Goal: Information Seeking & Learning: Learn about a topic

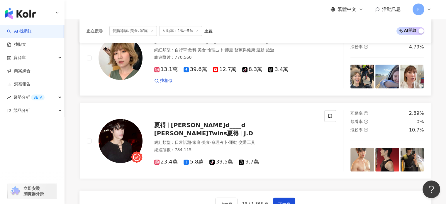
scroll to position [967, 0]
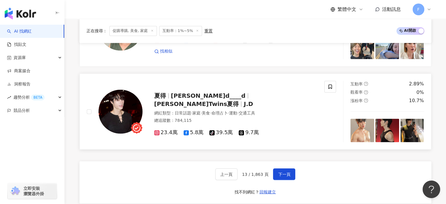
click at [210, 100] on span "J.Twins夏得" at bounding box center [196, 103] width 85 height 7
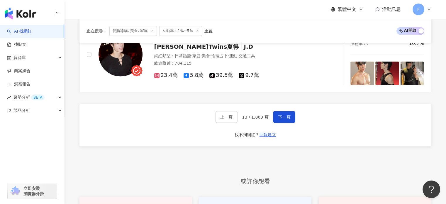
scroll to position [1025, 0]
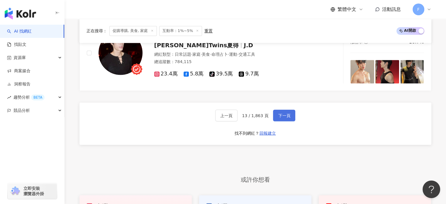
click at [283, 113] on span "下一頁" at bounding box center [284, 115] width 12 height 5
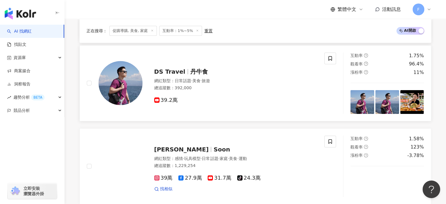
scroll to position [176, 0]
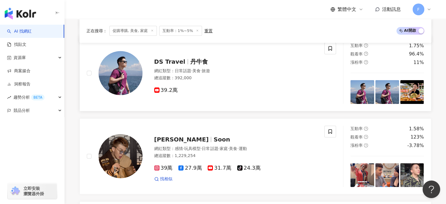
click at [127, 81] on img at bounding box center [120, 73] width 44 height 44
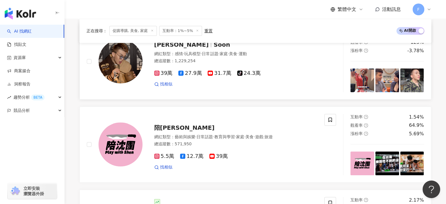
scroll to position [293, 0]
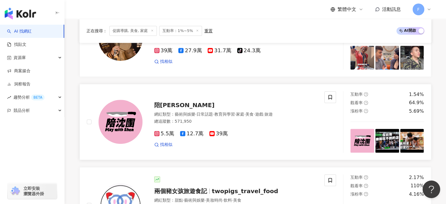
click at [110, 114] on img at bounding box center [120, 122] width 44 height 44
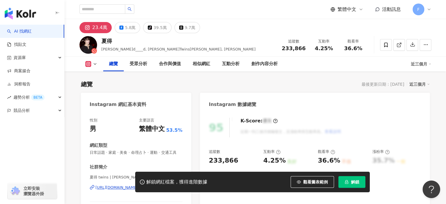
scroll to position [59, 0]
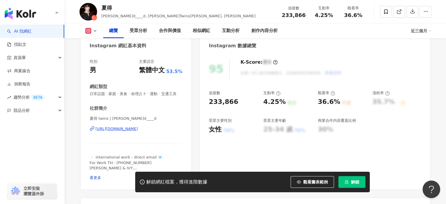
click at [138, 131] on div "[URL][DOMAIN_NAME]" at bounding box center [117, 128] width 42 height 5
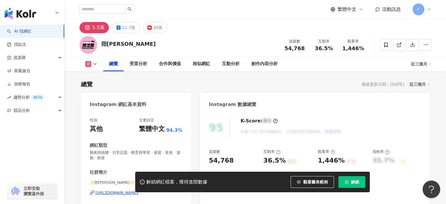
scroll to position [88, 0]
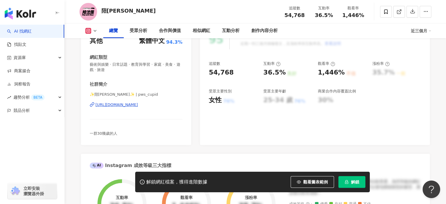
click at [138, 105] on div "https://www.instagram.com/pws_cupid/" at bounding box center [117, 104] width 42 height 5
